Goal: Information Seeking & Learning: Learn about a topic

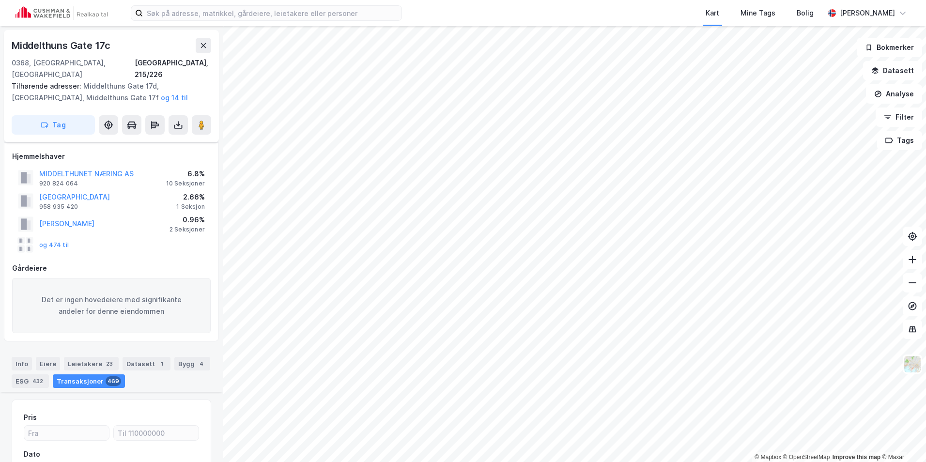
scroll to position [1173, 0]
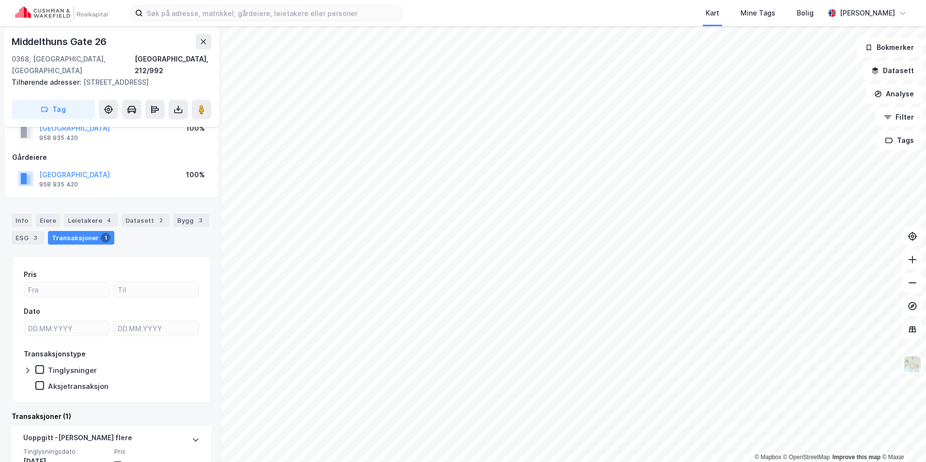
scroll to position [48, 0]
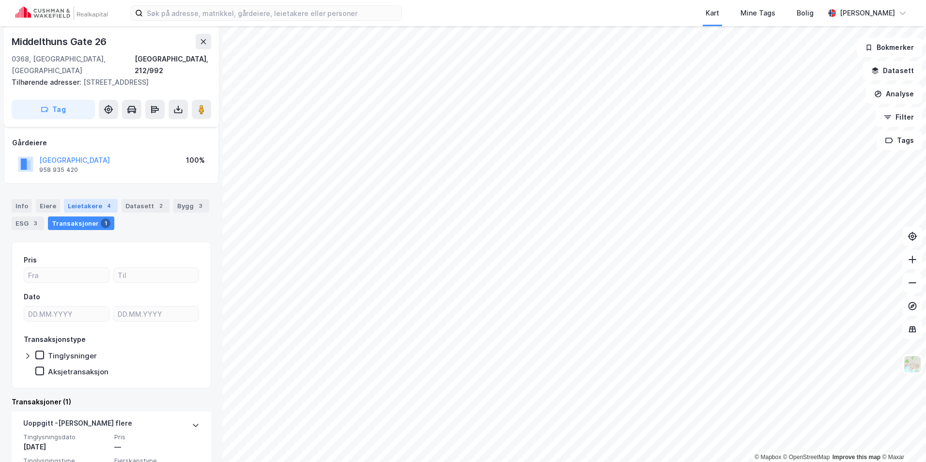
click at [82, 199] on div "Leietakere 4" at bounding box center [91, 206] width 54 height 14
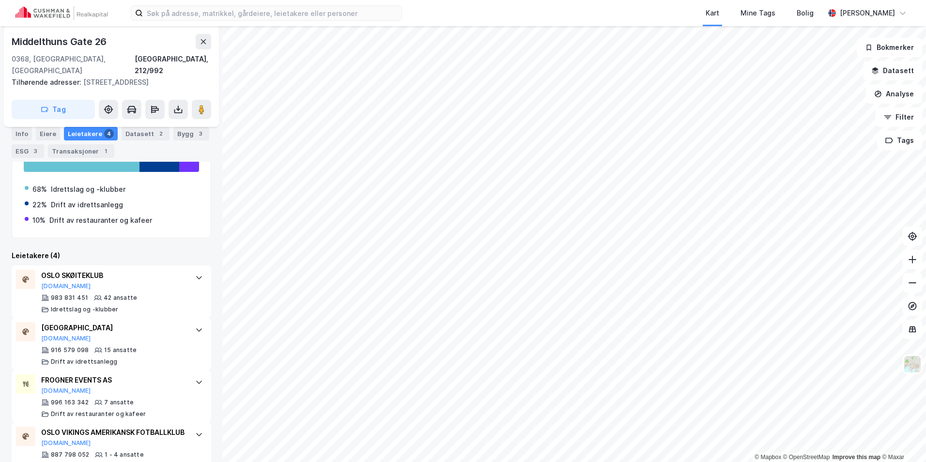
scroll to position [194, 0]
